Goal: Task Accomplishment & Management: Complete application form

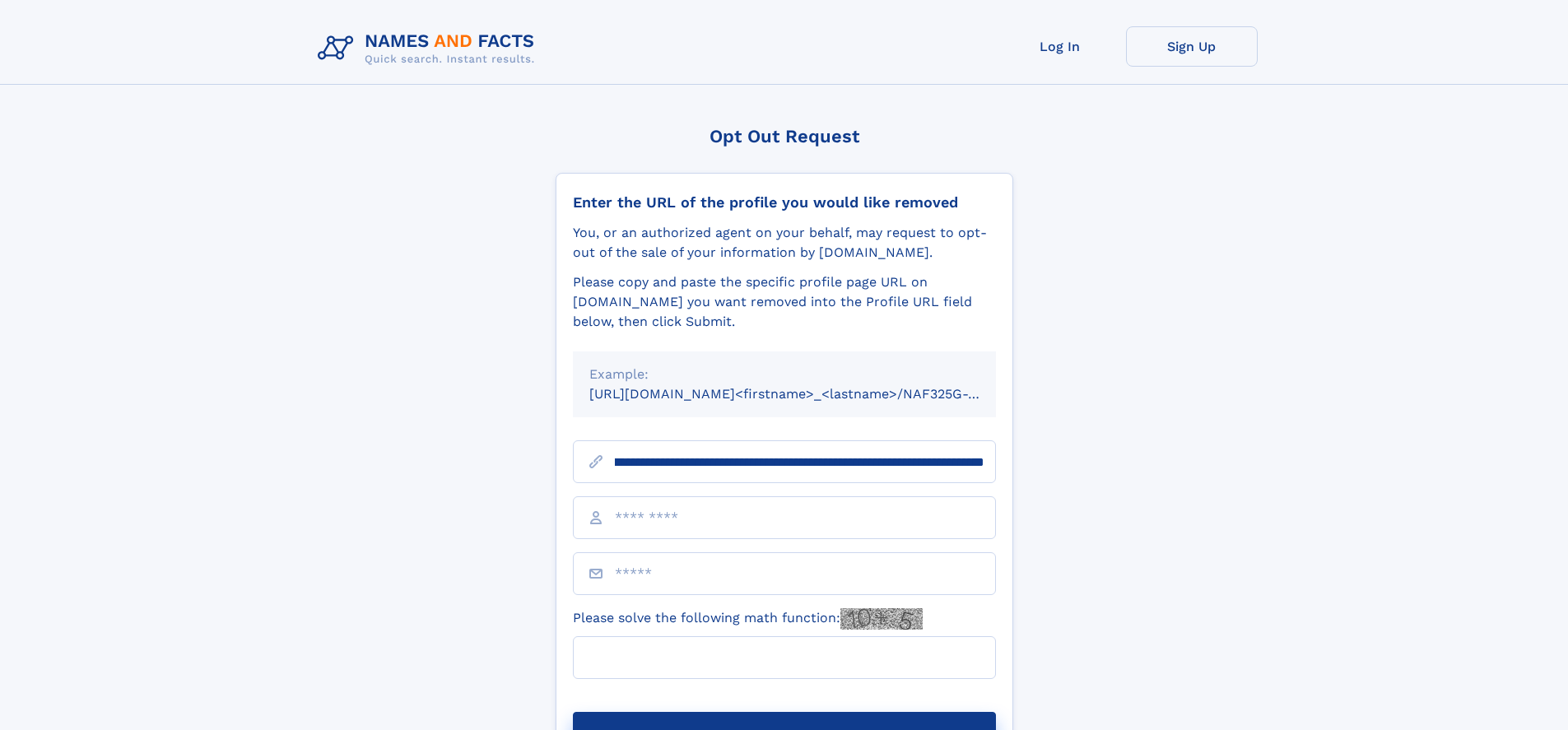
scroll to position [0, 182]
type input "**********"
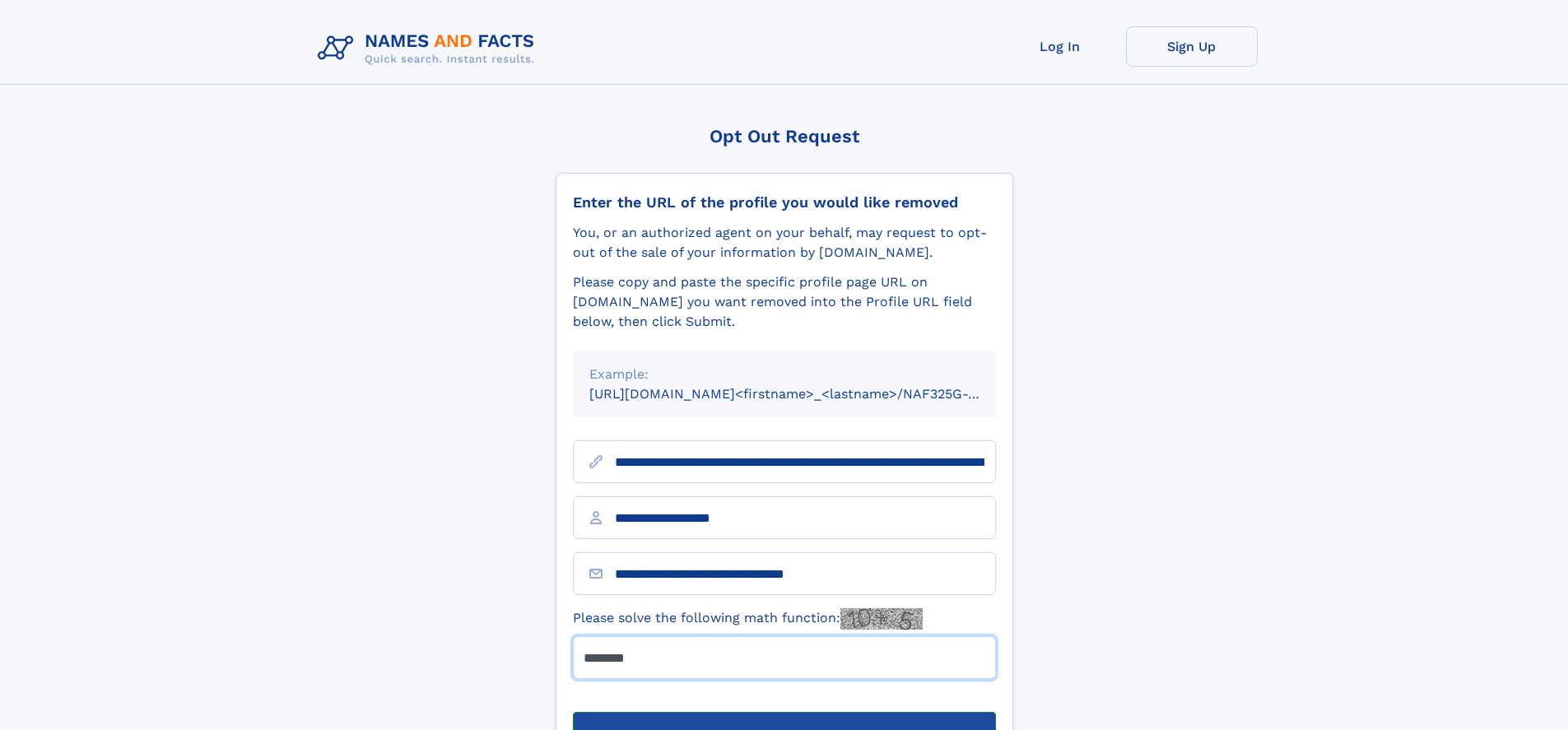
type input "*******"
click at [784, 712] on button "Submit Opt Out Request" at bounding box center [784, 738] width 423 height 53
